Goal: Task Accomplishment & Management: Manage account settings

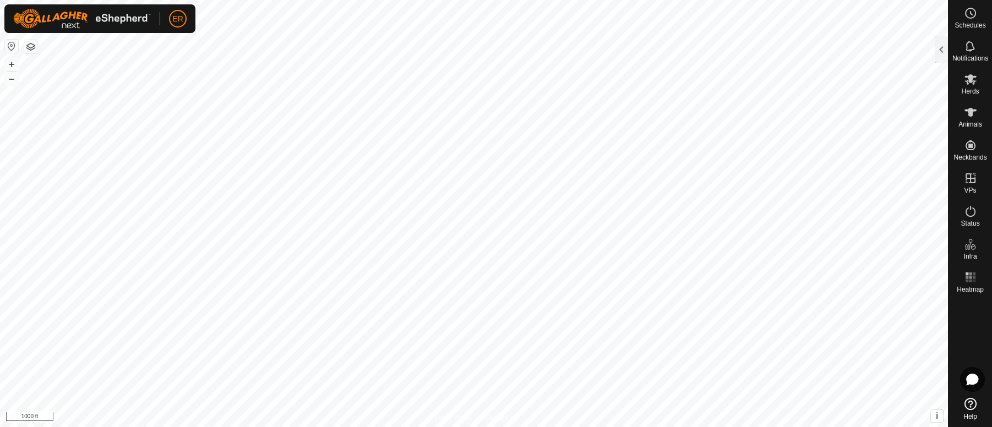
scroll to position [34, 0]
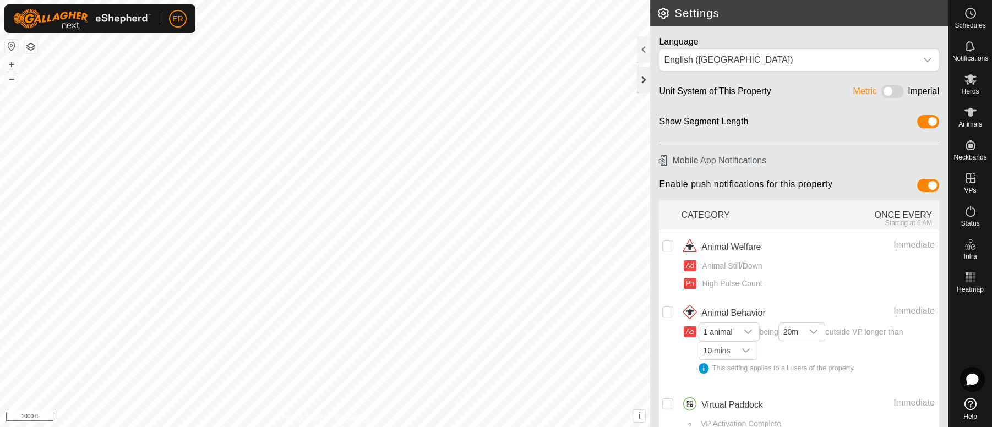
click at [642, 81] on div at bounding box center [643, 80] width 13 height 26
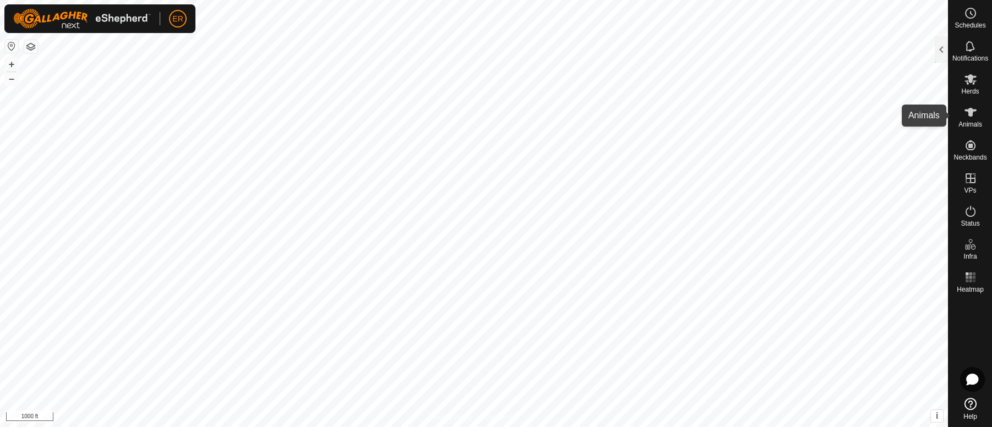
click at [968, 110] on icon at bounding box center [970, 112] width 12 height 9
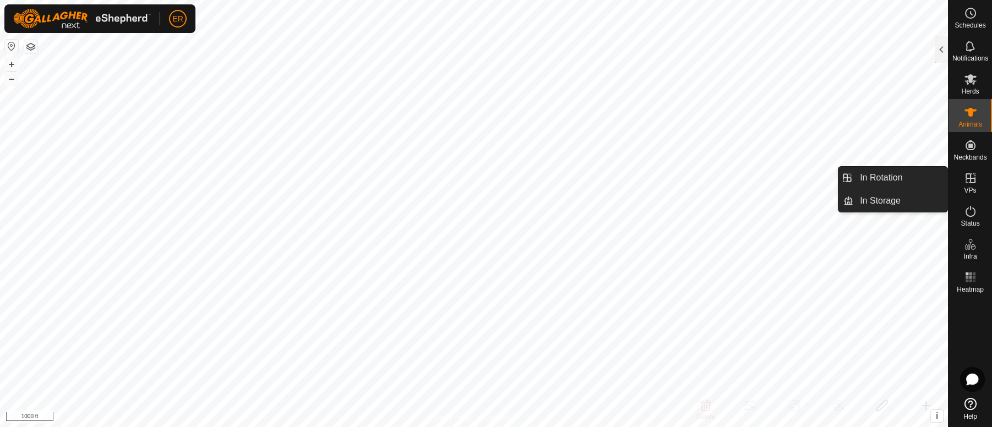
click at [968, 177] on icon at bounding box center [970, 178] width 13 height 13
click at [909, 183] on link "In Rotation" at bounding box center [900, 178] width 94 height 22
click at [889, 178] on link "In Rotation" at bounding box center [900, 178] width 94 height 22
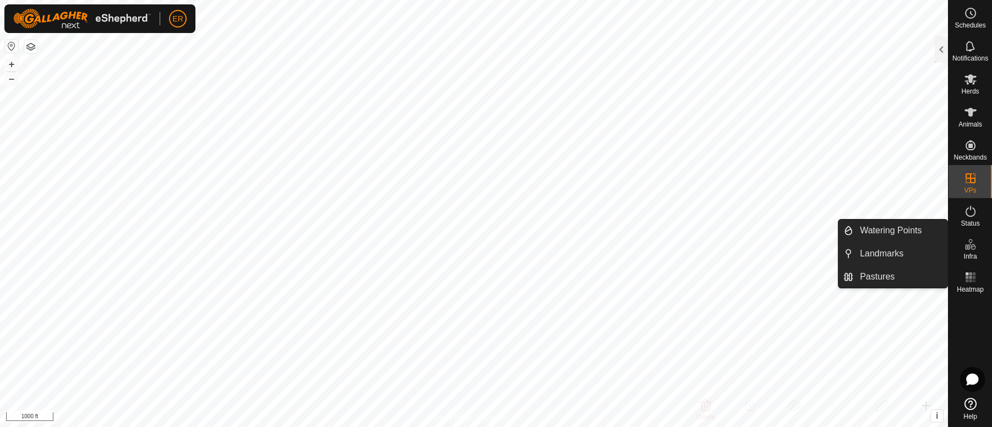
click at [969, 244] on icon at bounding box center [970, 244] width 13 height 13
click at [908, 228] on link "Watering Points" at bounding box center [900, 231] width 94 height 22
click at [900, 227] on link "Watering Points" at bounding box center [900, 231] width 94 height 22
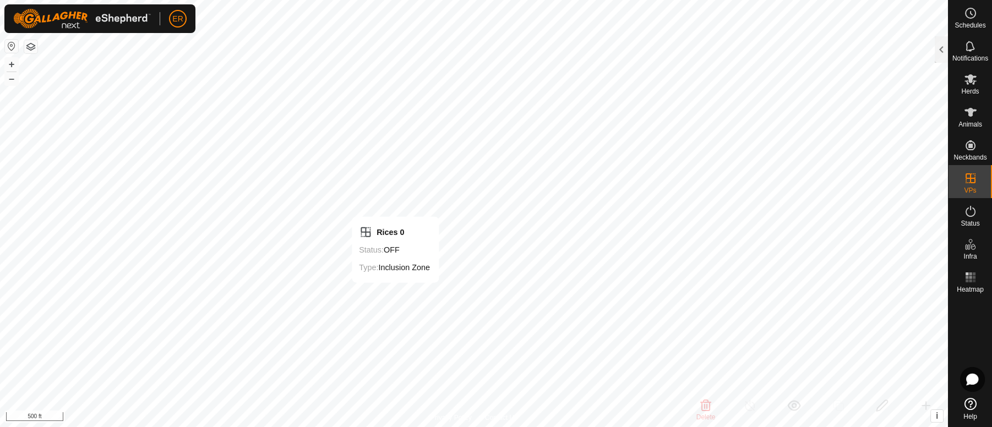
checkbox input "false"
checkbox input "true"
checkbox input "false"
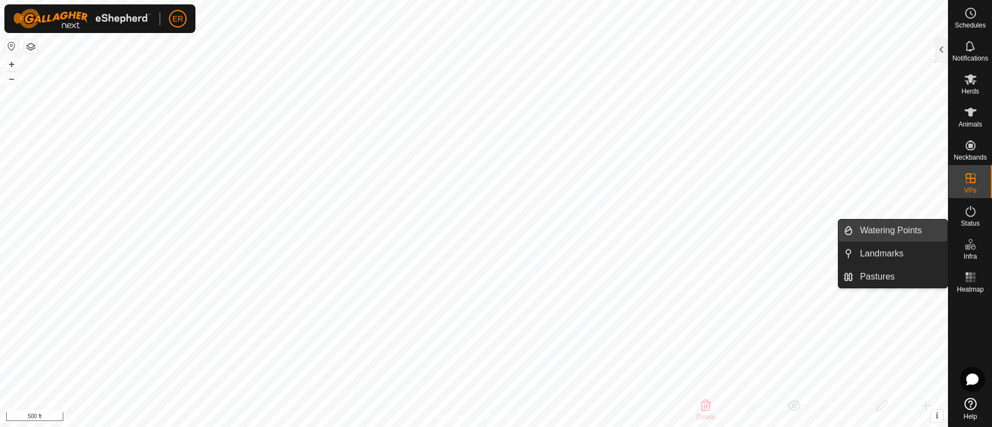
click at [907, 231] on link "Watering Points" at bounding box center [900, 231] width 94 height 22
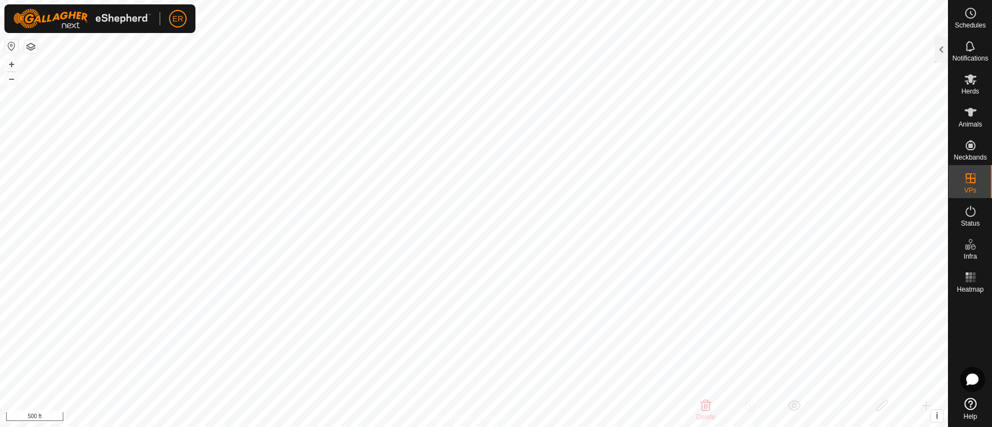
checkbox input "true"
checkbox input "false"
click at [941, 49] on div at bounding box center [941, 49] width 13 height 26
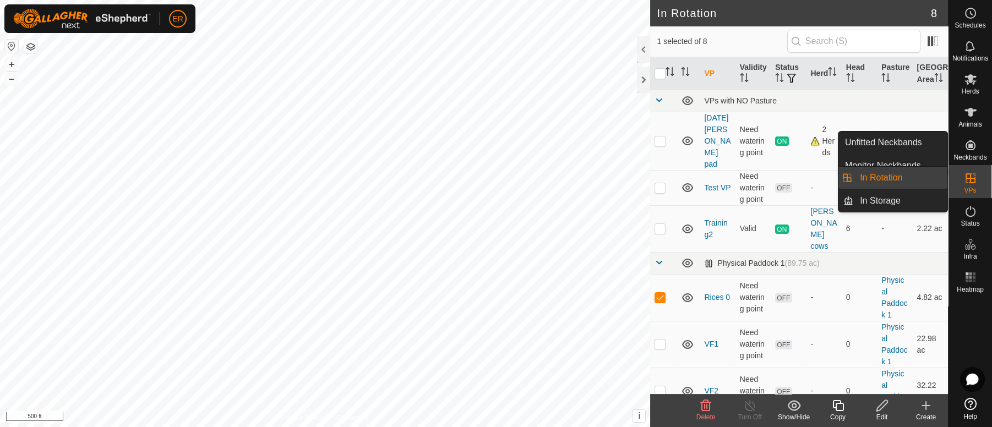
click at [934, 178] on link "In Rotation" at bounding box center [900, 178] width 94 height 22
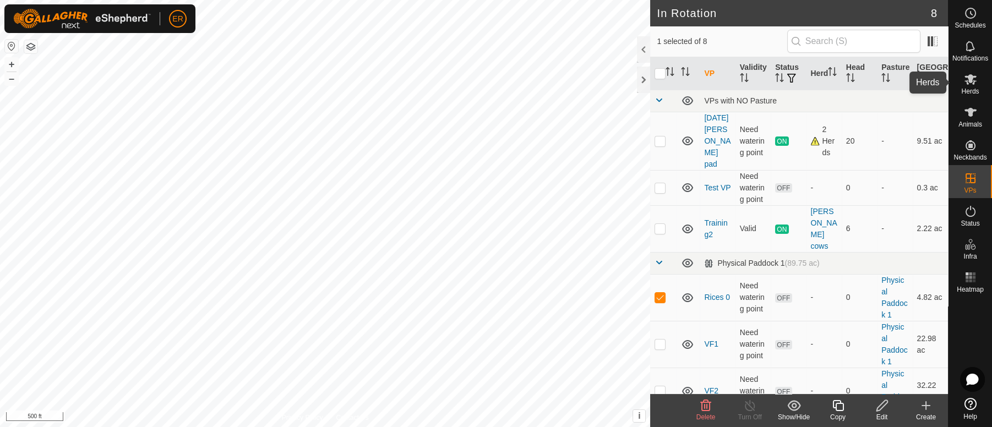
click at [966, 76] on icon at bounding box center [970, 79] width 12 height 10
checkbox input "false"
checkbox input "true"
checkbox input "false"
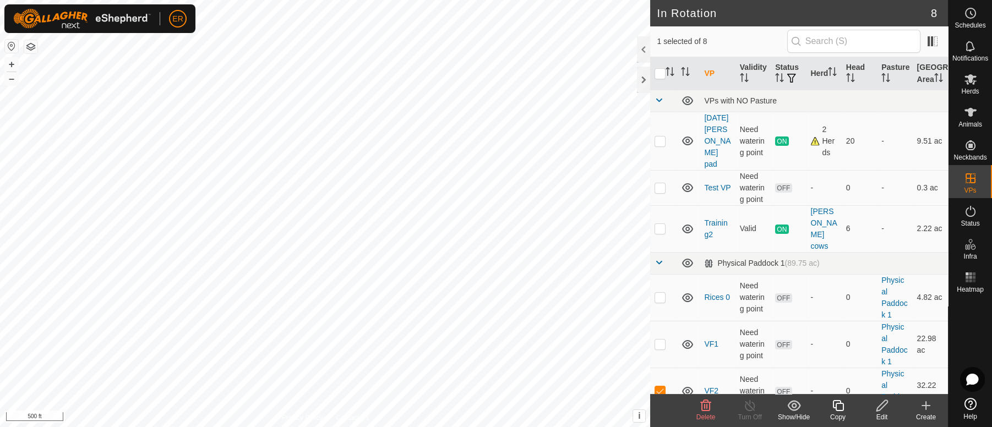
checkbox input "false"
checkbox input "true"
checkbox input "false"
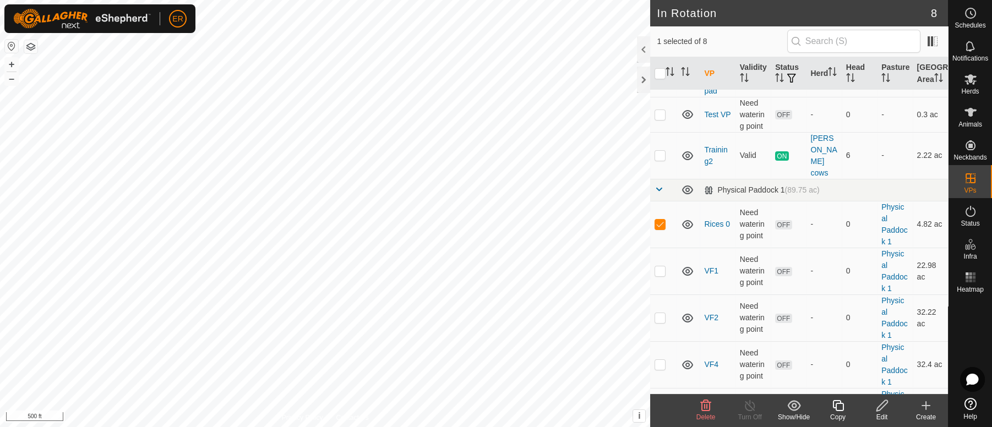
scroll to position [72, 0]
click at [688, 220] on icon at bounding box center [687, 226] width 13 height 13
click at [658, 221] on p-checkbox at bounding box center [660, 225] width 11 height 9
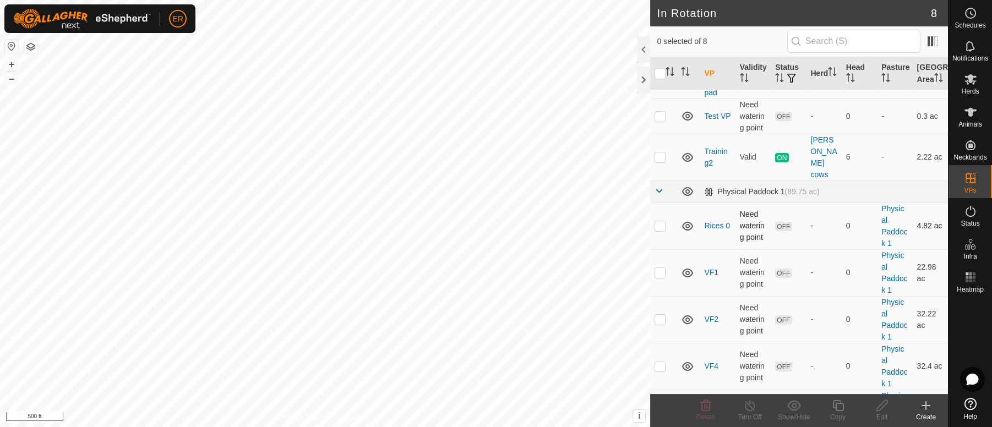
checkbox input "true"
click at [782, 222] on span "OFF" at bounding box center [783, 226] width 17 height 9
click at [971, 212] on icon at bounding box center [970, 211] width 13 height 13
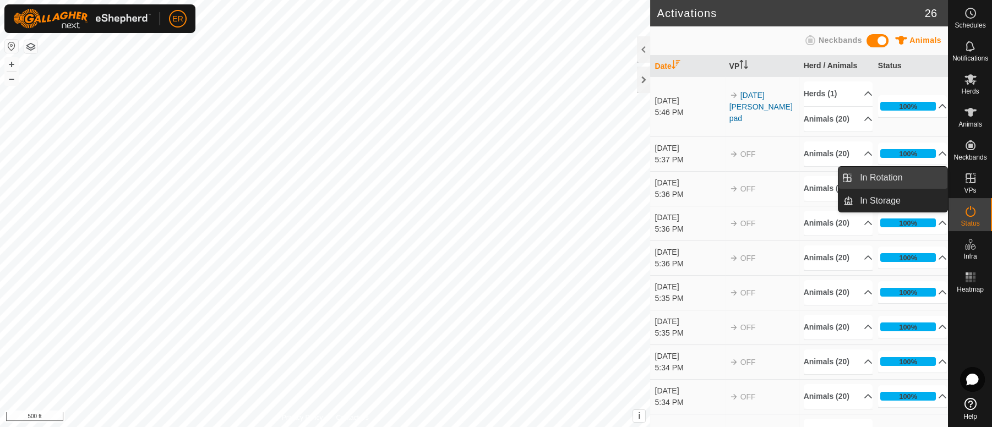
click at [918, 177] on link "In Rotation" at bounding box center [900, 178] width 94 height 22
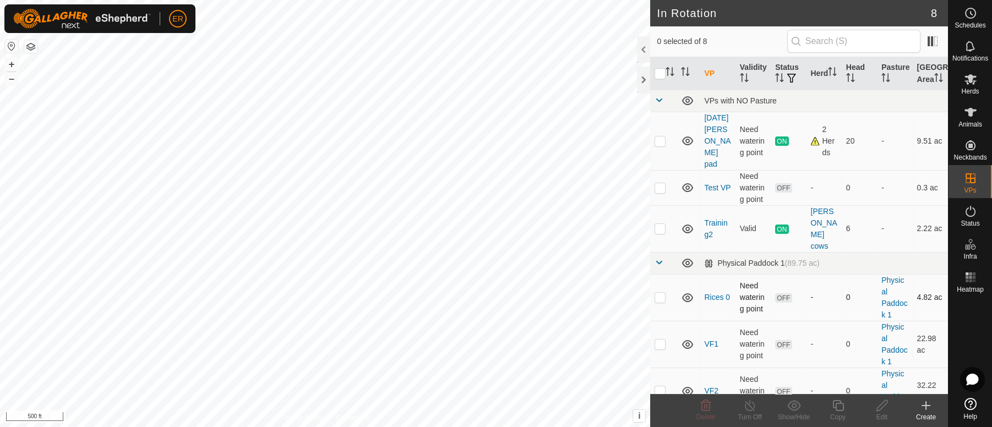
click at [662, 293] on p-checkbox at bounding box center [660, 297] width 11 height 9
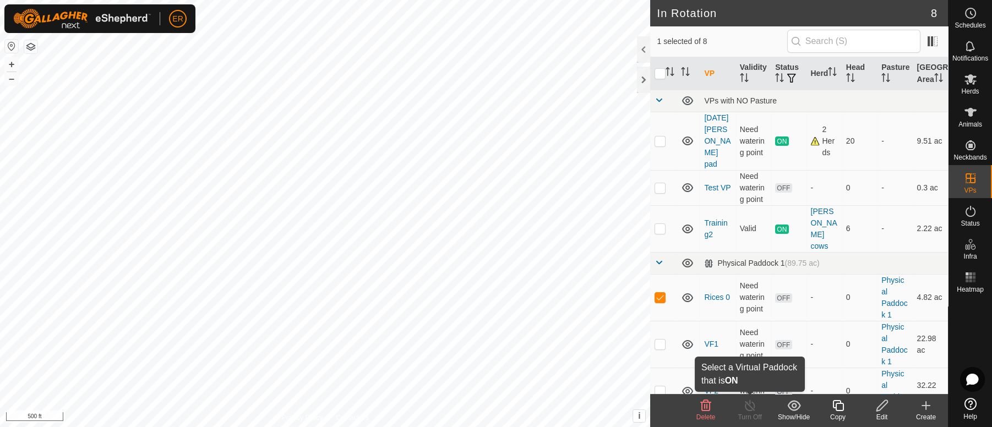
click at [751, 405] on icon at bounding box center [750, 405] width 14 height 13
click at [749, 405] on icon at bounding box center [750, 405] width 14 height 13
click at [782, 293] on span "OFF" at bounding box center [783, 297] width 17 height 9
click at [794, 291] on td "OFF" at bounding box center [788, 297] width 35 height 47
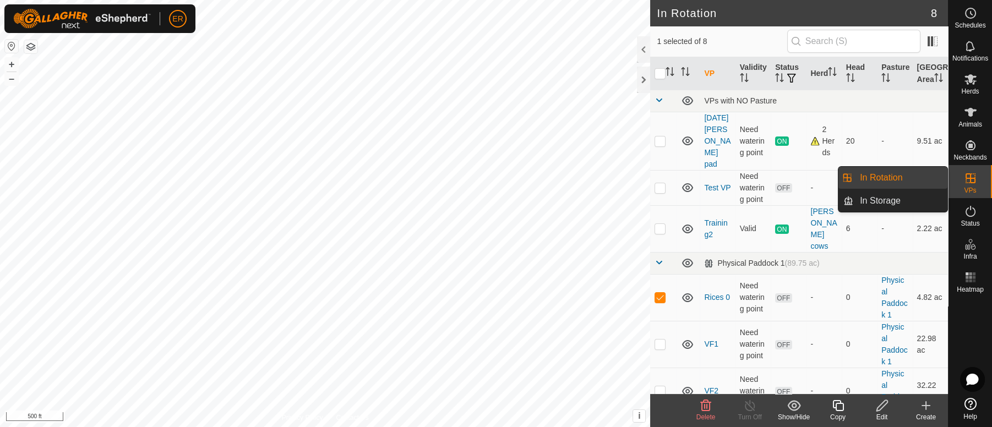
click at [969, 177] on icon at bounding box center [971, 178] width 10 height 10
click at [890, 174] on link "In Rotation" at bounding box center [900, 178] width 94 height 22
click at [886, 179] on link "In Rotation" at bounding box center [900, 178] width 94 height 22
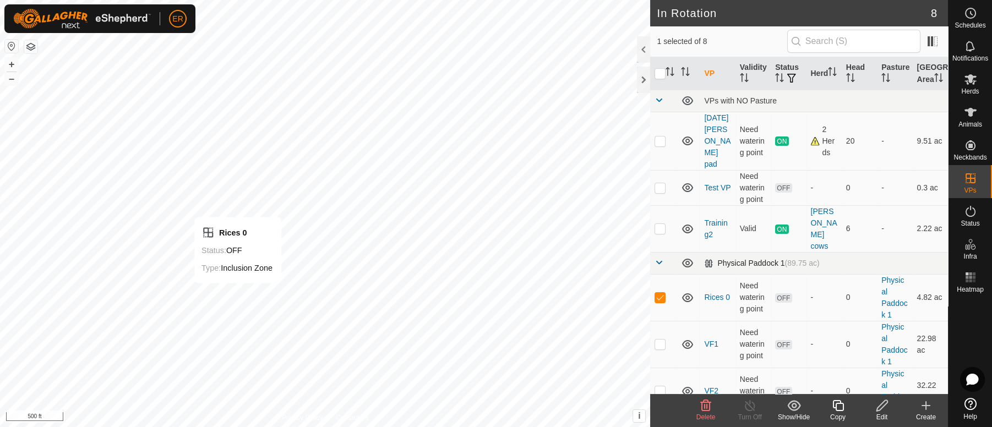
checkbox input "false"
checkbox input "true"
checkbox input "false"
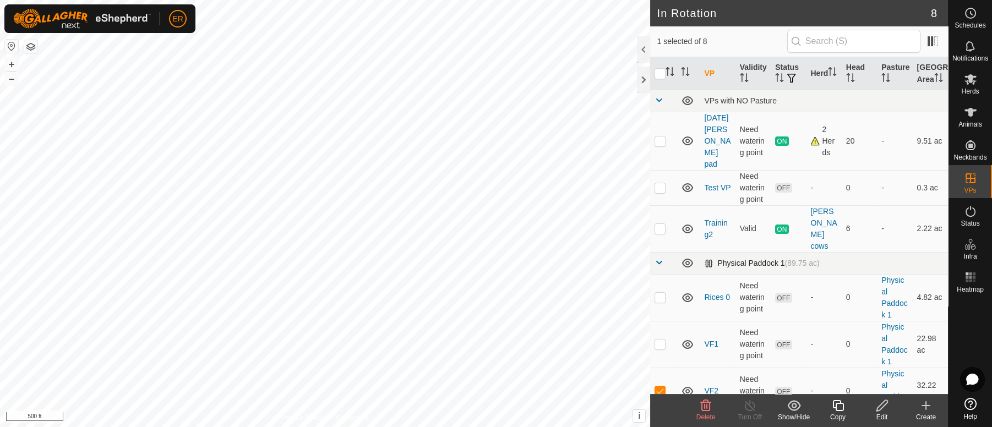
checkbox input "false"
checkbox input "true"
checkbox input "false"
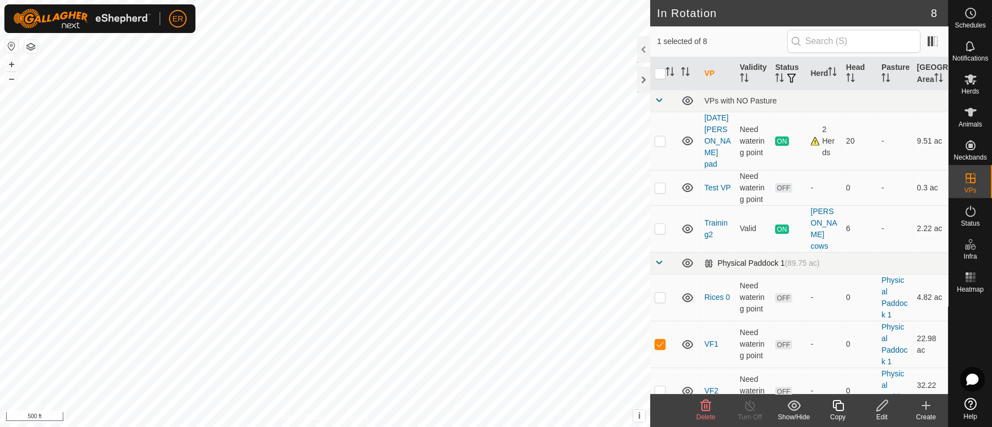
checkbox input "false"
checkbox input "true"
checkbox input "false"
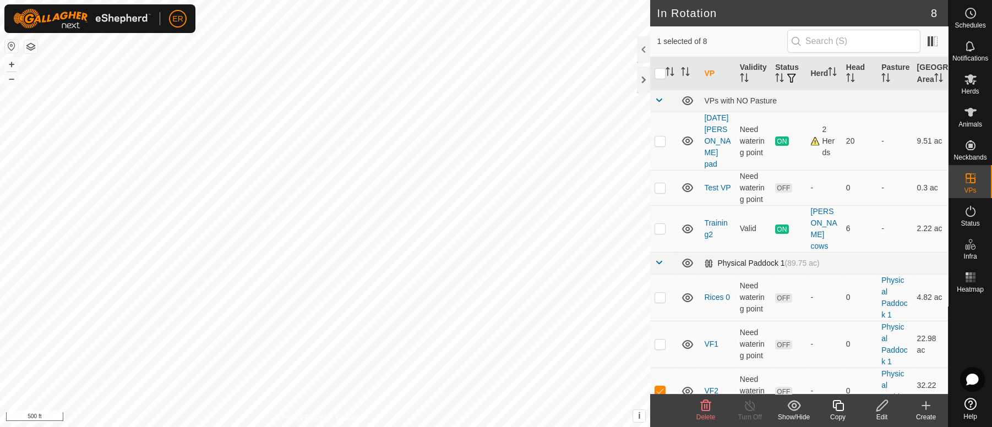
checkbox input "true"
checkbox input "false"
click at [691, 286] on td at bounding box center [688, 297] width 23 height 47
click at [715, 293] on link "Rices 0" at bounding box center [717, 297] width 26 height 9
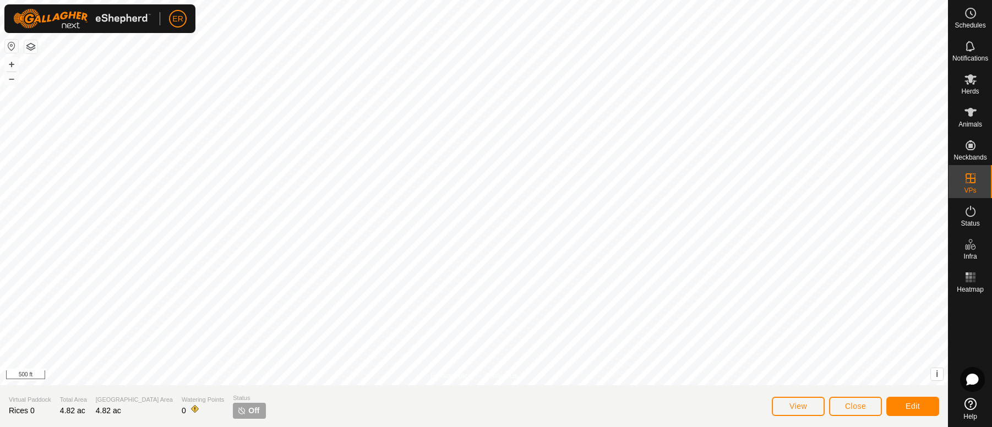
click at [237, 415] on img at bounding box center [241, 410] width 9 height 9
click at [904, 412] on button "Edit" at bounding box center [912, 406] width 53 height 19
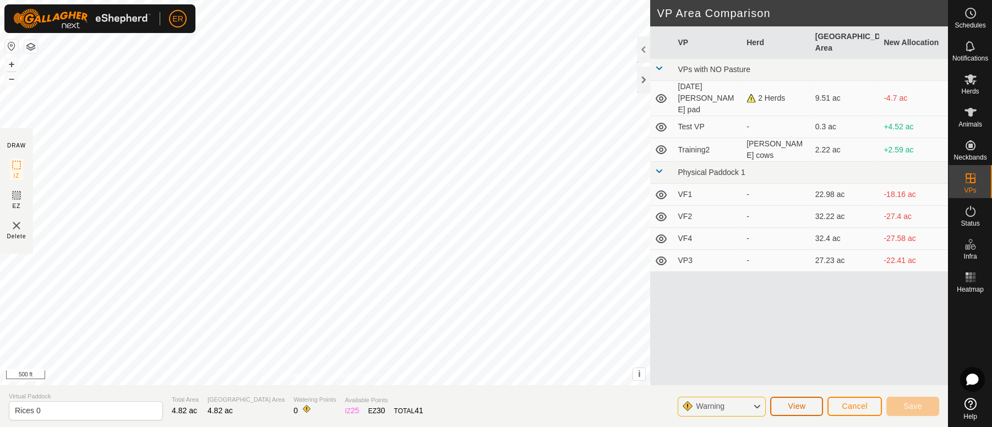
click at [796, 408] on span "View" at bounding box center [797, 406] width 18 height 9
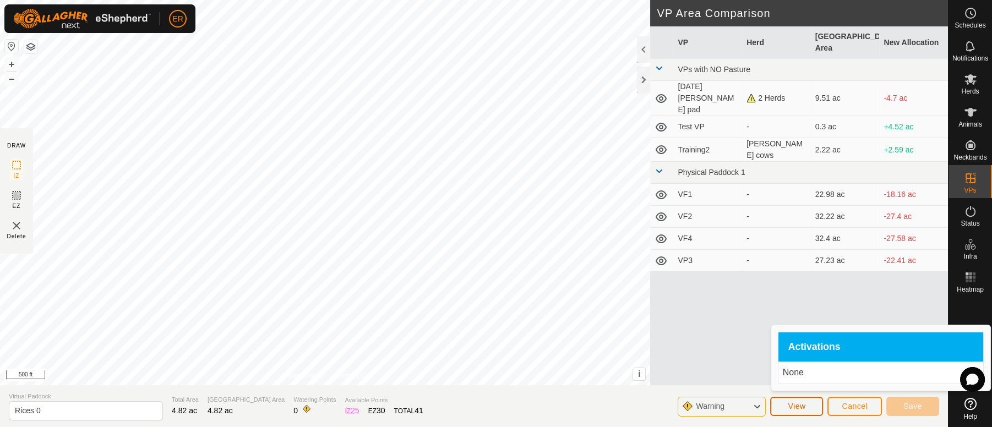
click at [796, 408] on span "View" at bounding box center [797, 406] width 18 height 9
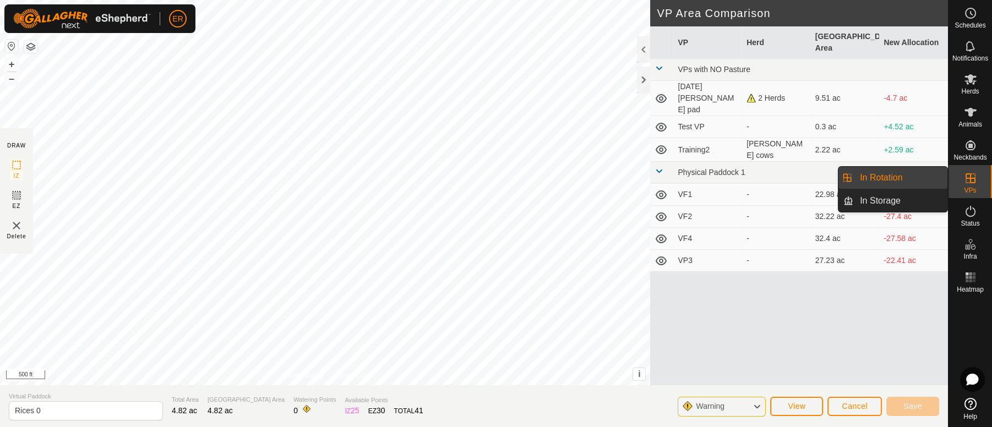
click at [911, 177] on link "In Rotation" at bounding box center [900, 178] width 94 height 22
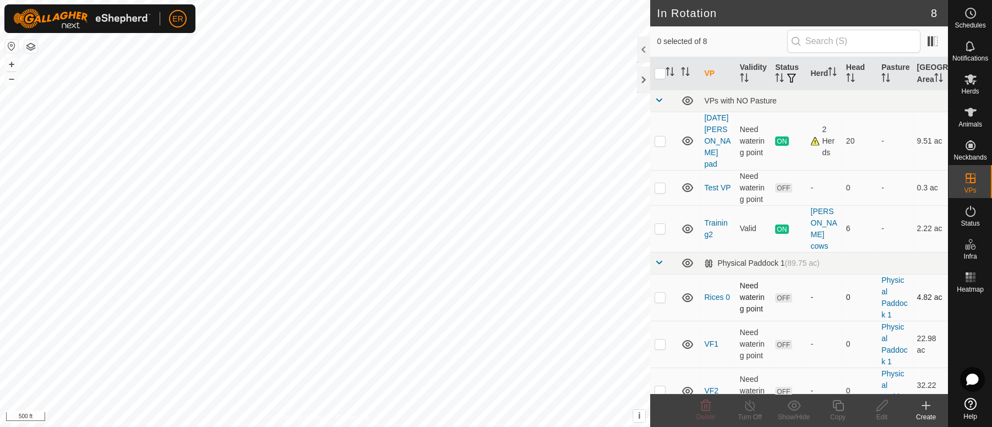
click at [662, 293] on p-checkbox at bounding box center [660, 297] width 11 height 9
checkbox input "true"
click at [794, 405] on icon at bounding box center [794, 405] width 14 height 13
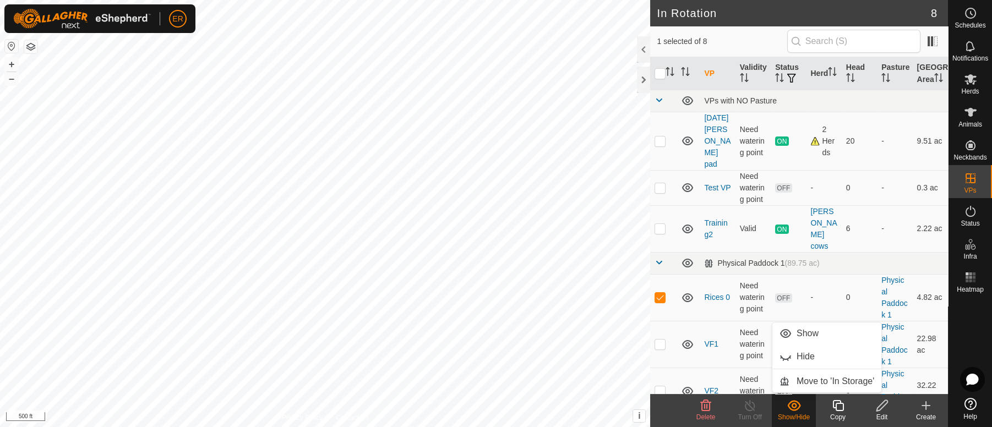
click at [794, 405] on icon at bounding box center [794, 405] width 14 height 13
click at [783, 334] on link "Show" at bounding box center [826, 334] width 109 height 22
click at [781, 293] on span "OFF" at bounding box center [783, 297] width 17 height 9
click at [777, 293] on span "OFF" at bounding box center [783, 297] width 17 height 9
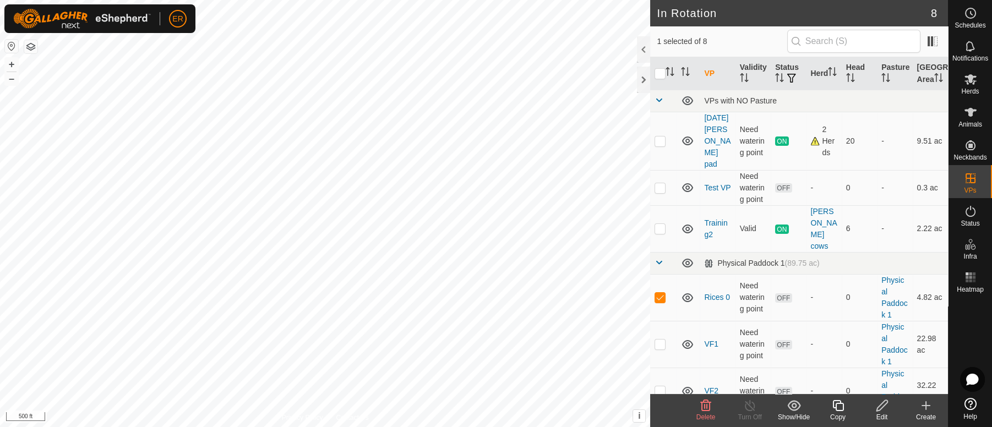
click at [973, 405] on icon at bounding box center [970, 404] width 12 height 12
click at [970, 79] on icon at bounding box center [970, 79] width 12 height 10
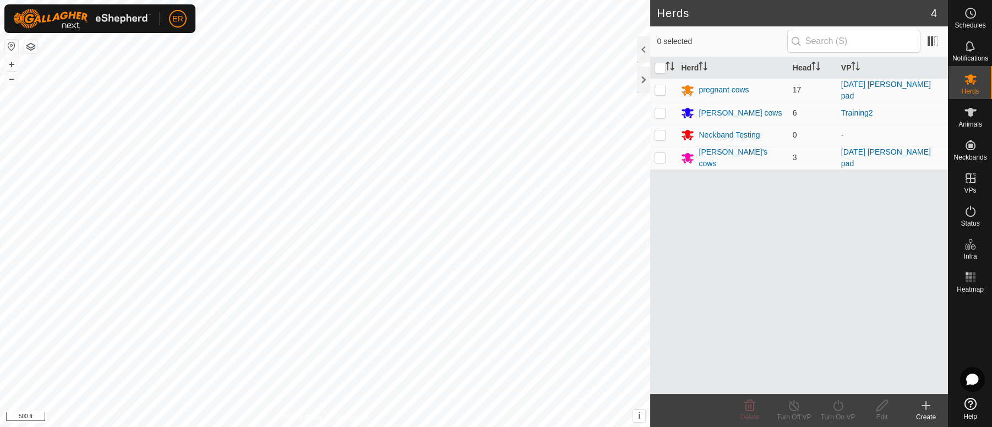
click at [968, 79] on icon at bounding box center [970, 79] width 12 height 10
click at [658, 133] on p-checkbox at bounding box center [660, 134] width 11 height 9
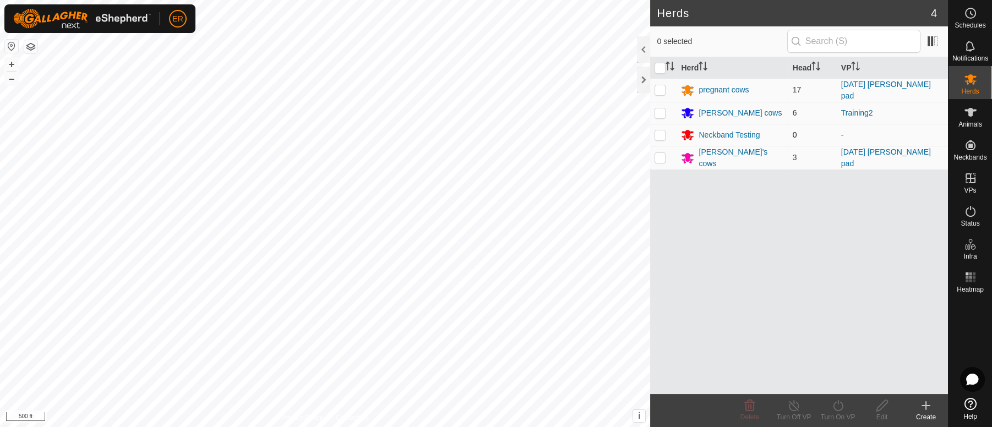
checkbox input "true"
click at [746, 135] on div "Neckband Testing" at bounding box center [729, 135] width 61 height 12
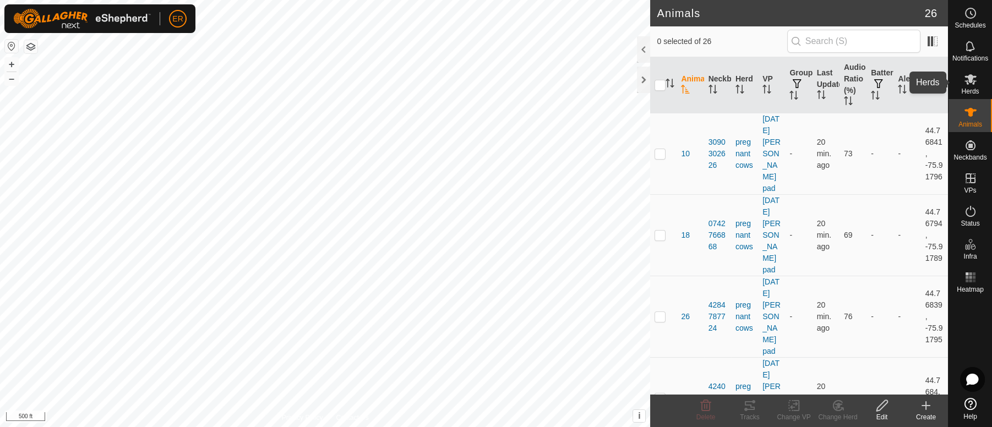
click at [966, 79] on icon at bounding box center [970, 79] width 13 height 13
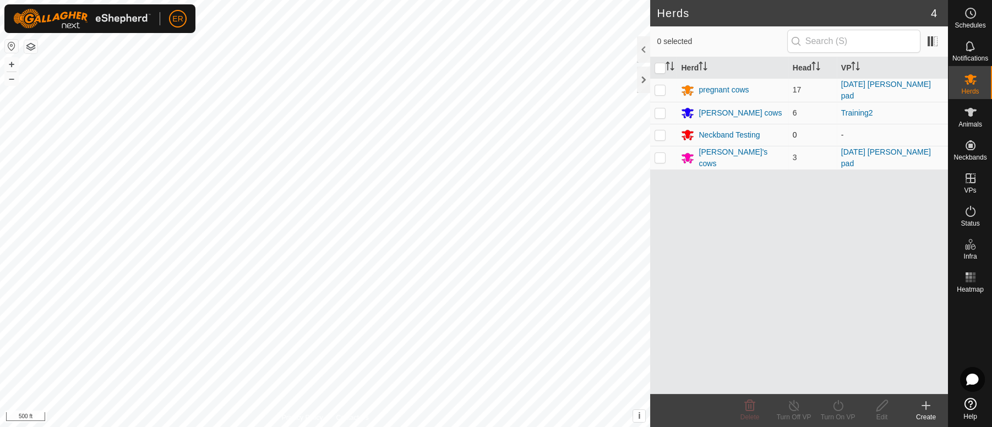
click at [661, 133] on p-checkbox at bounding box center [660, 134] width 11 height 9
checkbox input "true"
click at [795, 408] on icon at bounding box center [794, 405] width 14 height 13
click at [793, 410] on icon at bounding box center [794, 405] width 14 height 13
click at [881, 416] on div "Edit" at bounding box center [882, 417] width 44 height 10
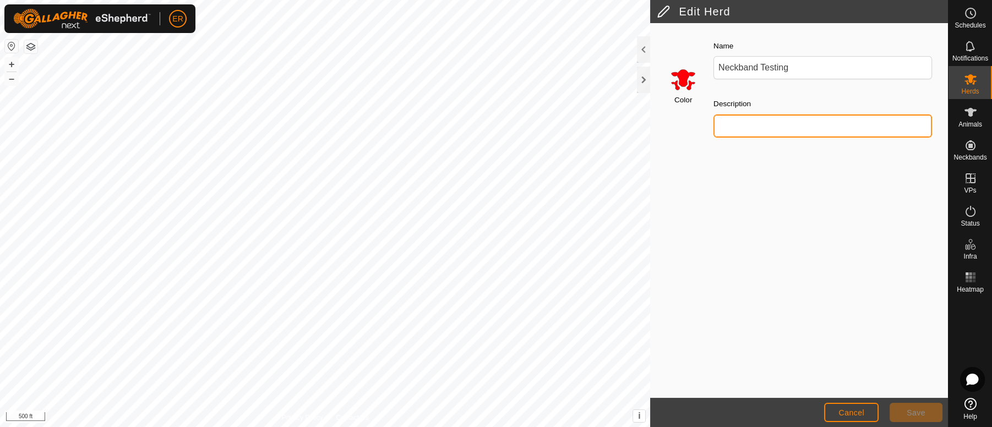
click at [746, 133] on input "Description" at bounding box center [822, 126] width 219 height 23
type input "[PERSON_NAME]"
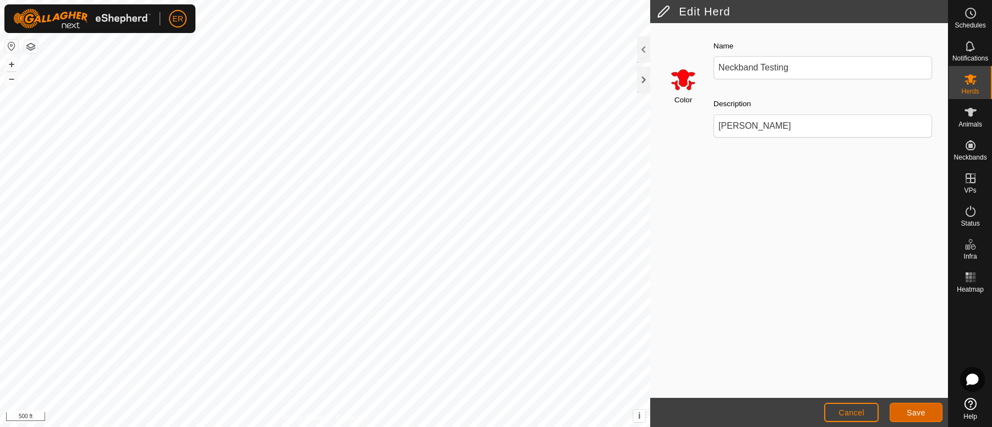
click at [922, 411] on span "Save" at bounding box center [916, 412] width 19 height 9
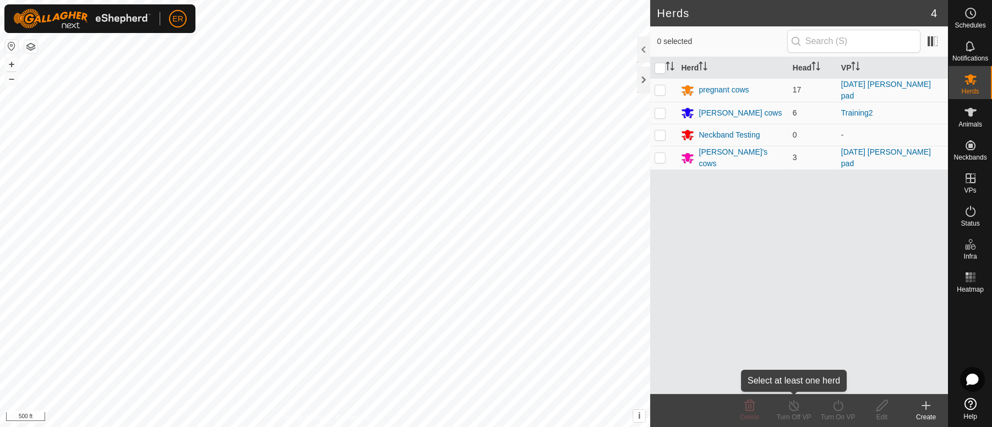
click at [797, 412] on div "Turn Off VP" at bounding box center [794, 417] width 44 height 10
click at [658, 130] on p-checkbox at bounding box center [660, 134] width 11 height 9
checkbox input "true"
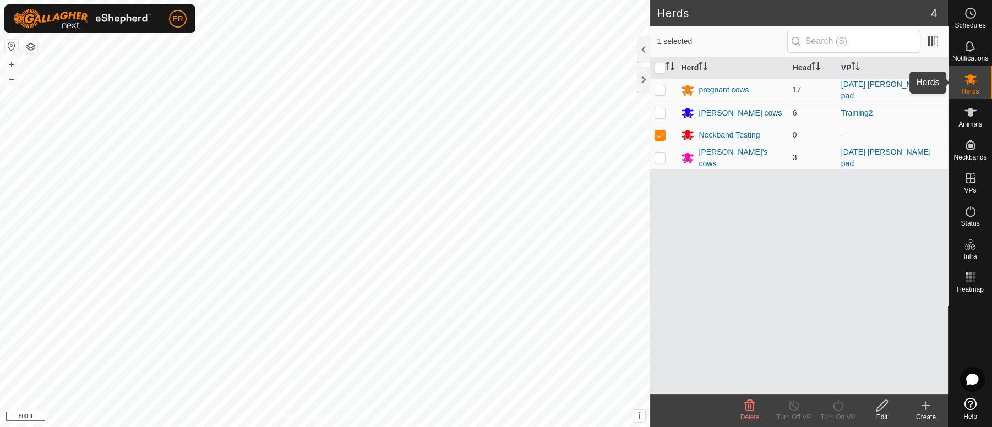
click at [971, 83] on icon at bounding box center [970, 79] width 13 height 13
click at [971, 111] on icon at bounding box center [970, 112] width 12 height 9
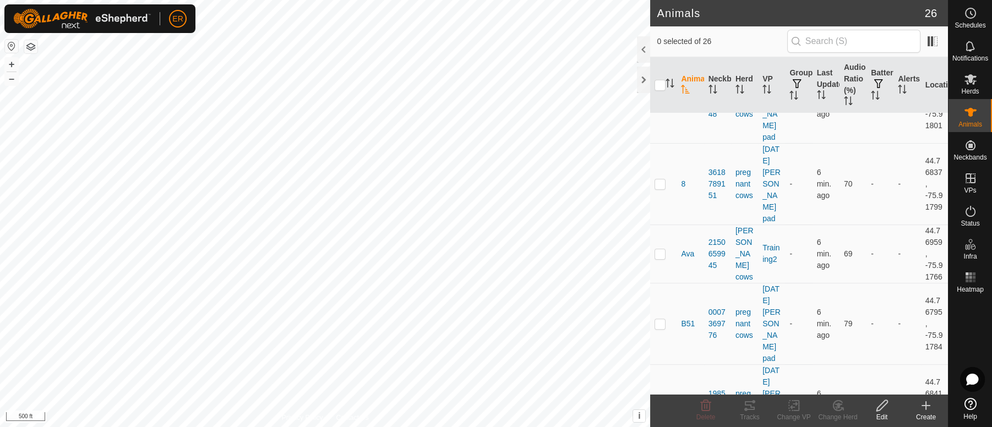
scroll to position [788, 0]
click at [873, 323] on td "-" at bounding box center [879, 319] width 27 height 81
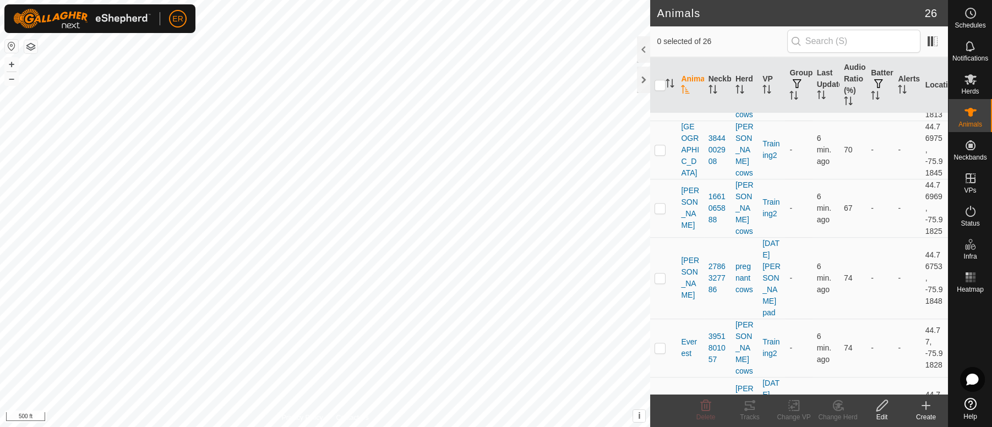
scroll to position [1666, 0]
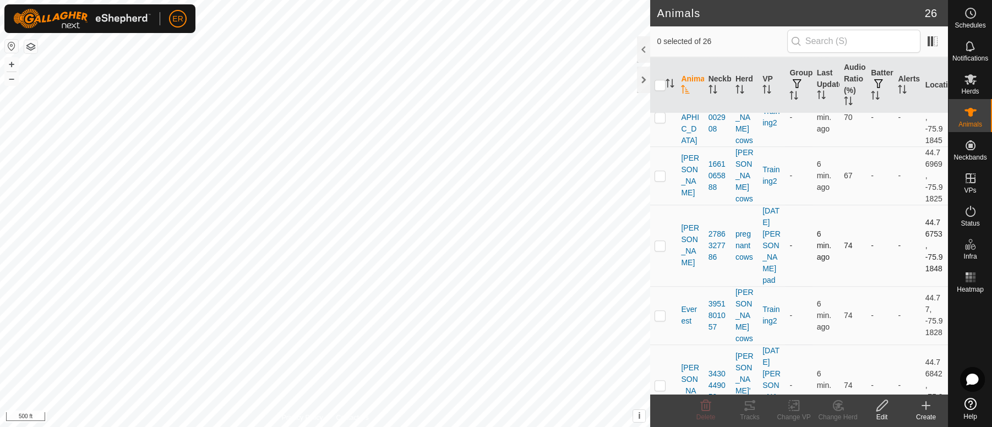
click at [660, 250] on p-checkbox at bounding box center [660, 245] width 11 height 9
checkbox input "true"
click at [797, 407] on icon at bounding box center [794, 405] width 14 height 13
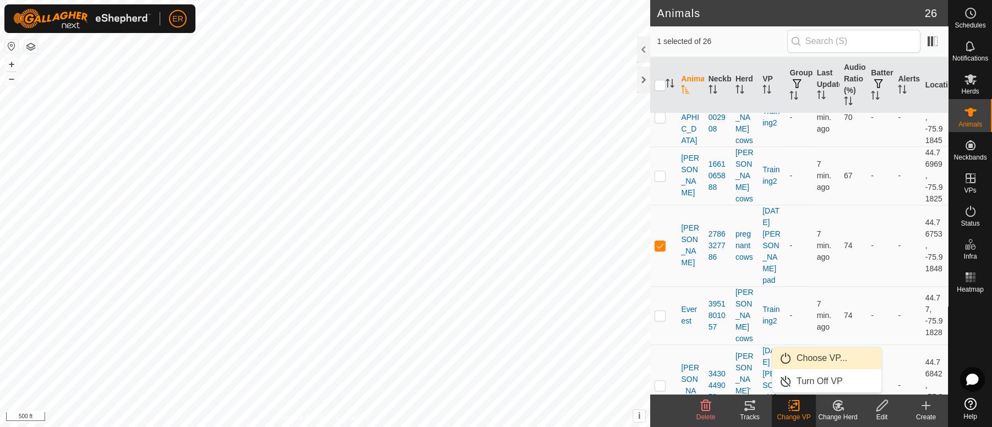
click at [816, 357] on link "Choose VP..." at bounding box center [826, 358] width 109 height 22
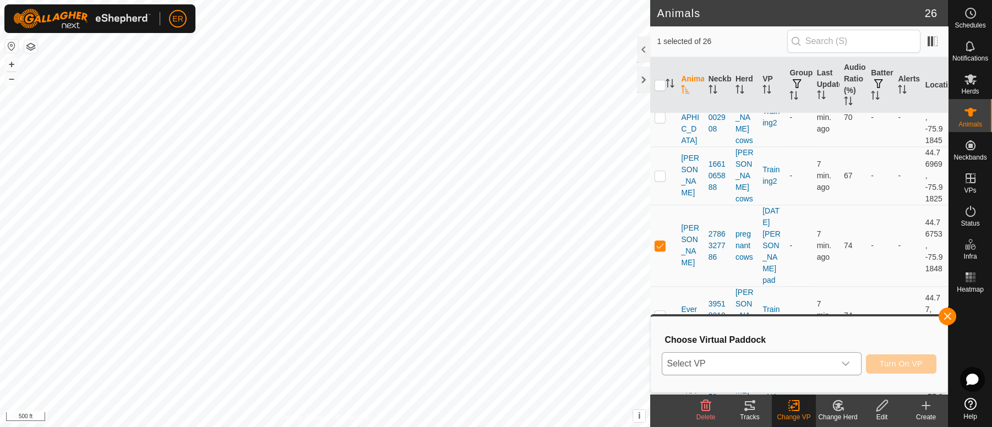
click at [843, 365] on icon "dropdown trigger" at bounding box center [845, 363] width 9 height 9
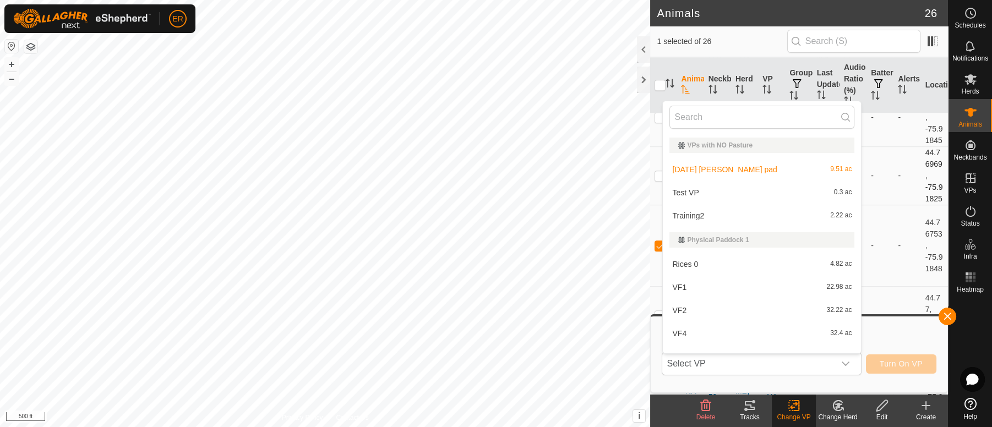
scroll to position [14, 0]
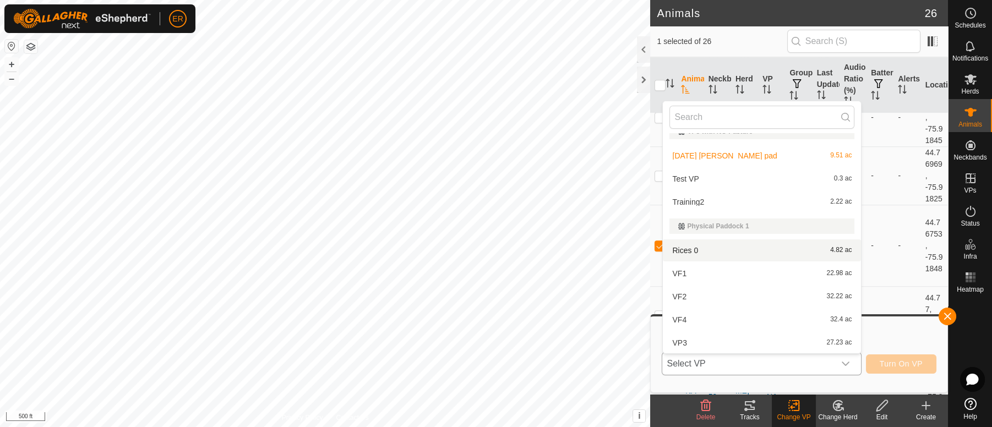
click at [675, 253] on li "Rices 0 4.82 ac" at bounding box center [762, 250] width 198 height 22
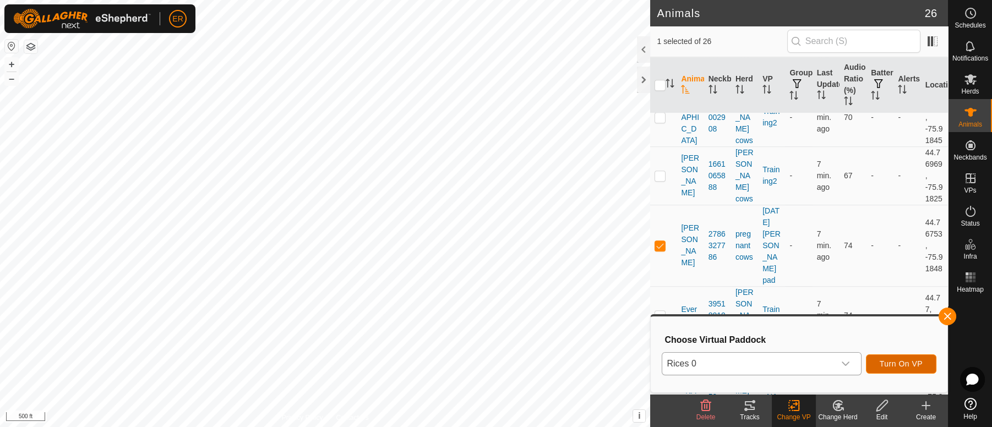
click at [907, 364] on span "Turn On VP" at bounding box center [901, 363] width 43 height 9
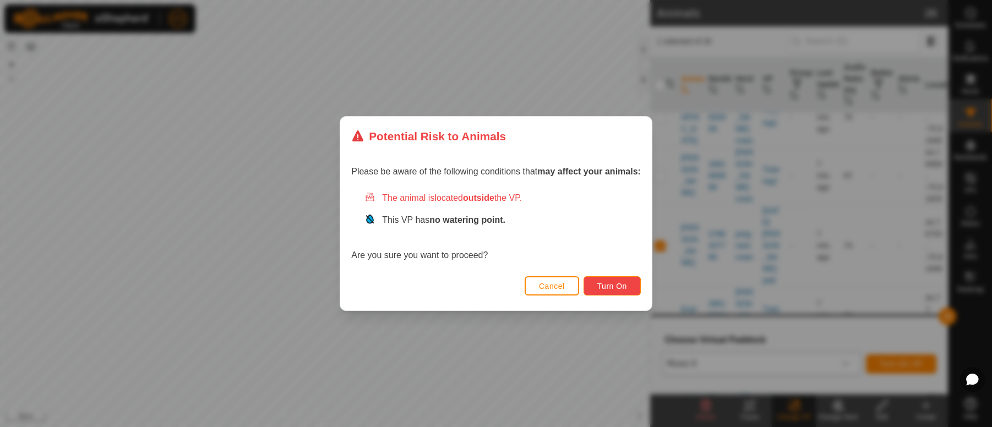
click at [615, 289] on span "Turn On" at bounding box center [612, 286] width 30 height 9
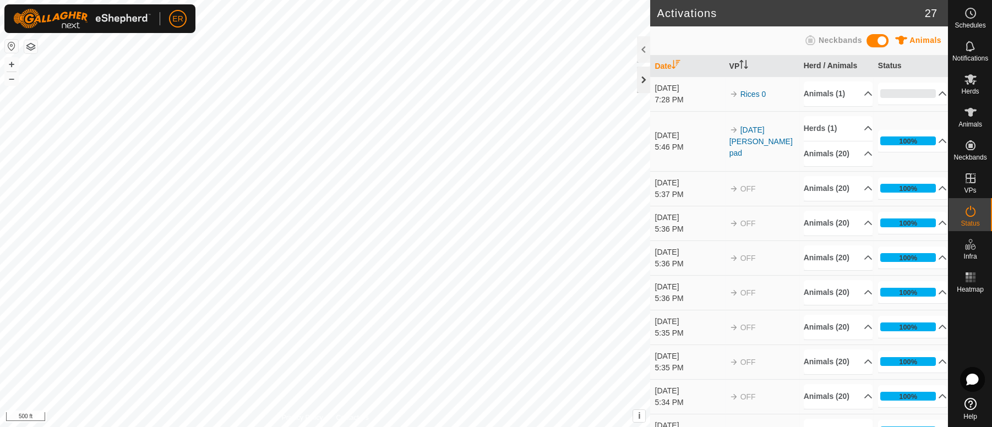
click at [643, 83] on div at bounding box center [643, 80] width 13 height 26
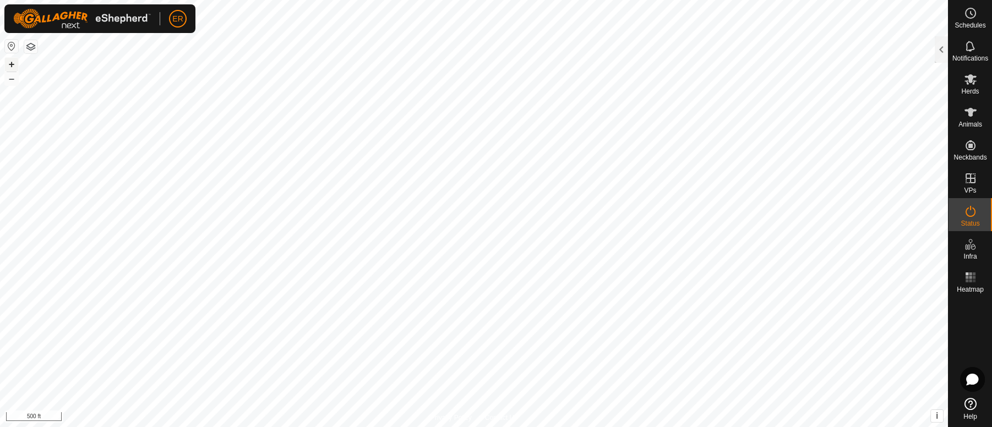
click at [15, 62] on button "+" at bounding box center [11, 64] width 13 height 13
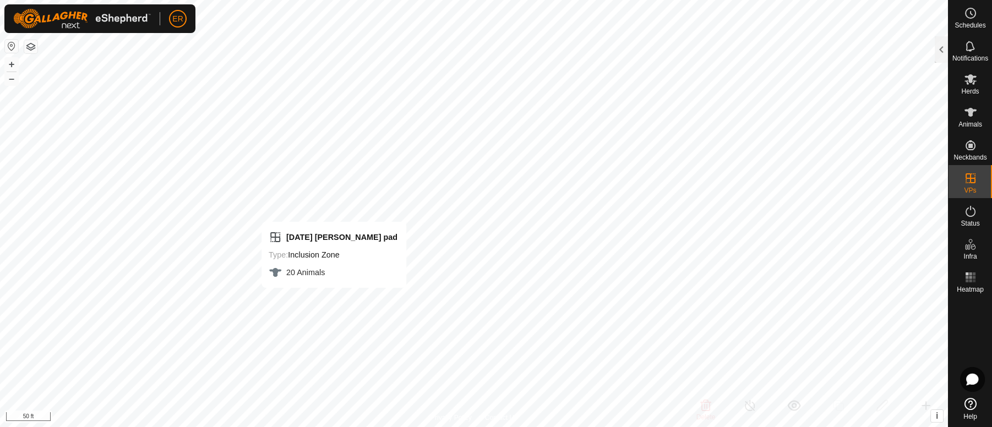
checkbox input "false"
click at [564, 0] on html "ER Schedules Notifications Herds Animals Neckbands VPs Status Infra Heatmap Hel…" at bounding box center [496, 213] width 992 height 427
